Goal: Check status: Check status

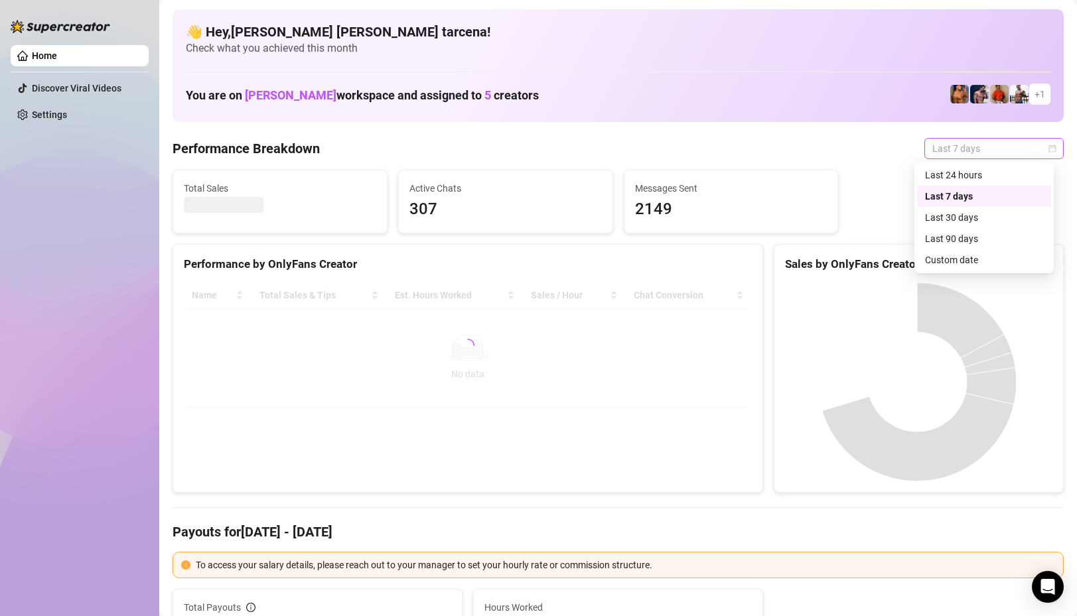
click at [949, 154] on span "Last 7 days" at bounding box center [993, 149] width 123 height 20
click at [965, 265] on div "Custom date" at bounding box center [984, 260] width 118 height 15
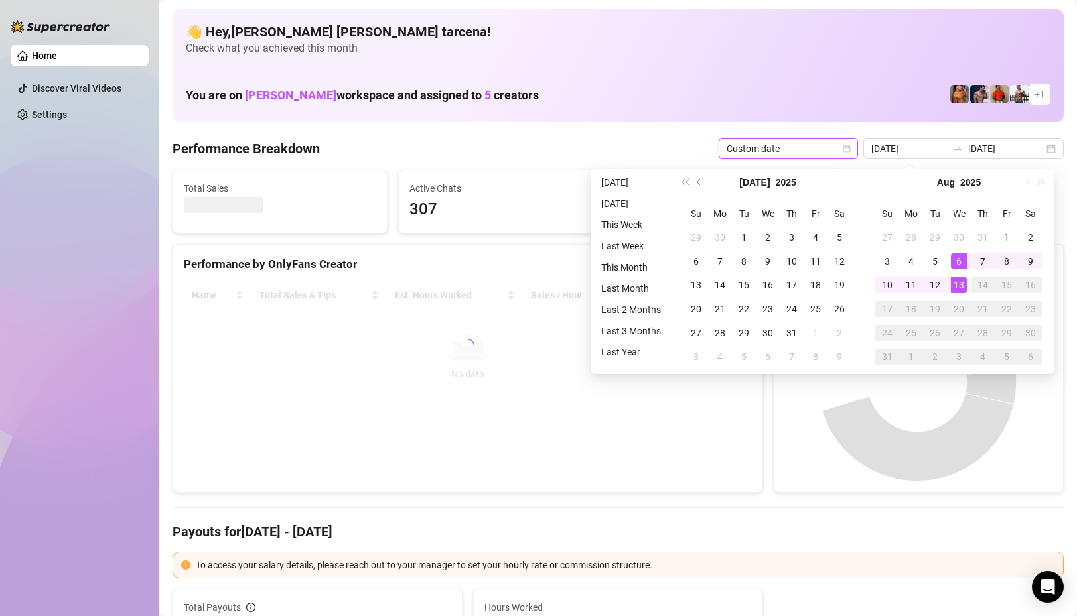
type input "[DATE]"
click at [958, 283] on div "13" at bounding box center [959, 285] width 16 height 16
type input "[DATE]"
